Goal: Find specific fact: Find specific fact

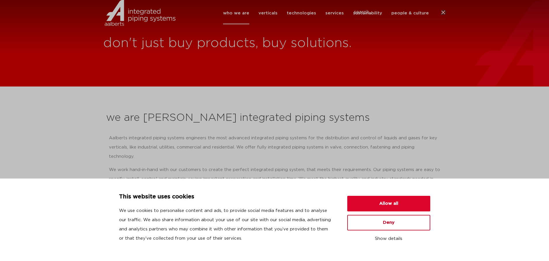
click at [393, 222] on button "Deny" at bounding box center [389, 223] width 83 height 16
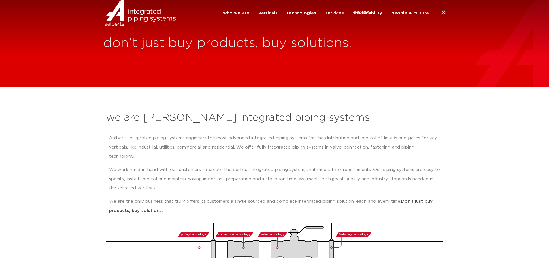
click at [309, 23] on link "technologies" at bounding box center [301, 13] width 29 height 22
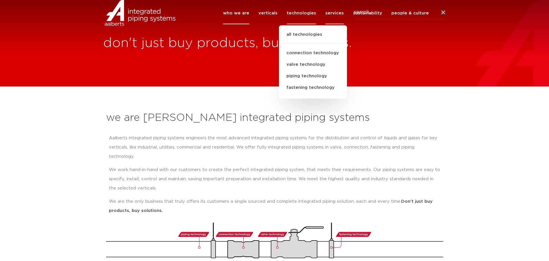
click at [331, 22] on link "services" at bounding box center [335, 13] width 18 height 22
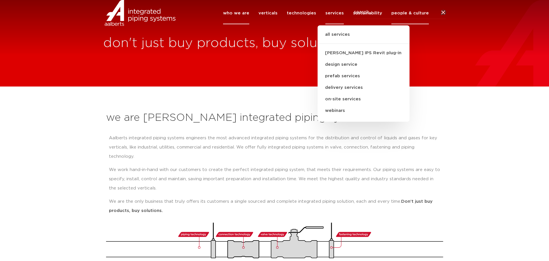
click at [403, 22] on link "people & culture" at bounding box center [410, 13] width 37 height 22
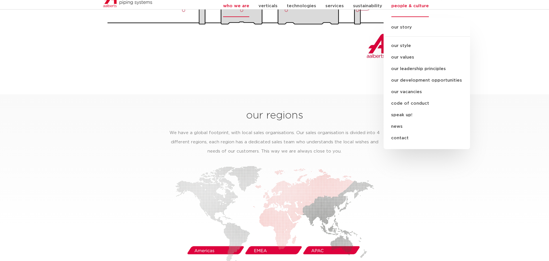
scroll to position [923, 0]
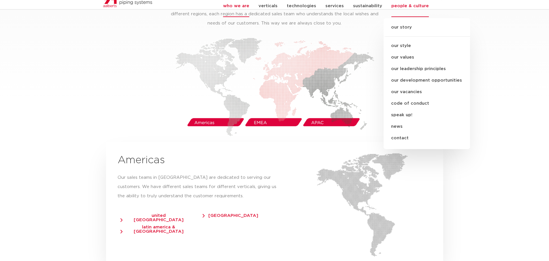
click at [212, 113] on img at bounding box center [274, 87] width 199 height 98
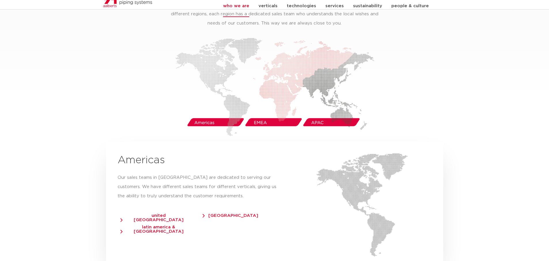
click at [212, 113] on img at bounding box center [274, 87] width 199 height 98
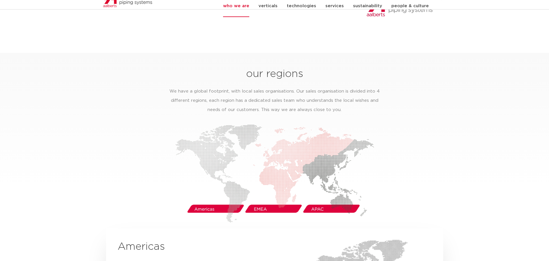
scroll to position [894, 0]
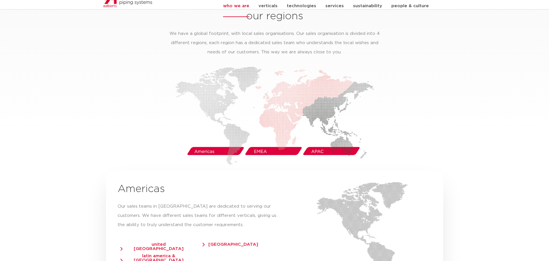
type input "60B70101"
click button "Search" at bounding box center [0, 0] width 0 height 0
